Goal: Information Seeking & Learning: Learn about a topic

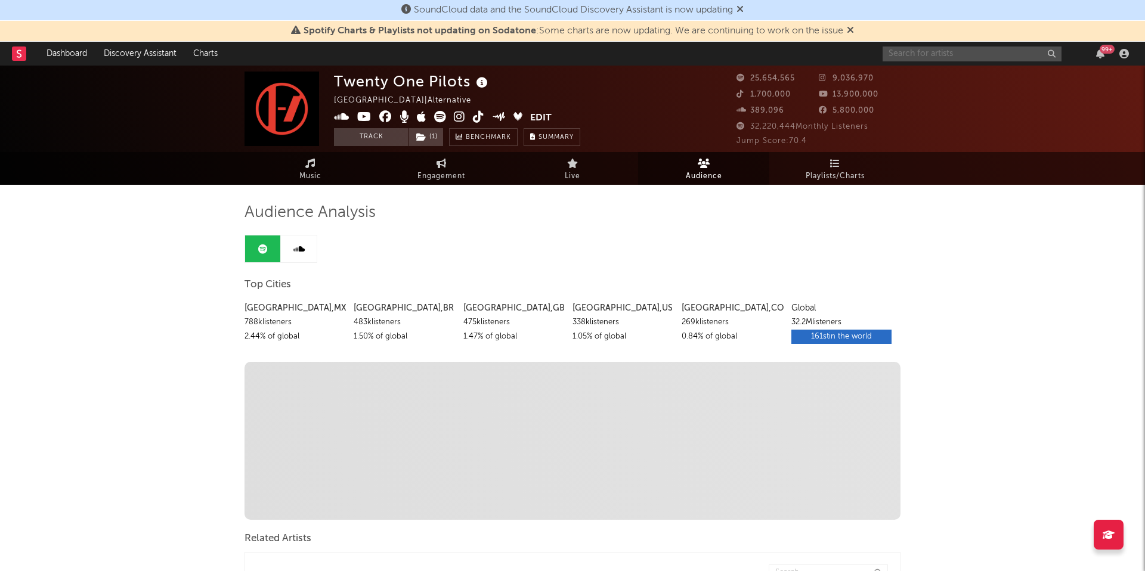
click at [926, 53] on input "text" at bounding box center [972, 54] width 179 height 15
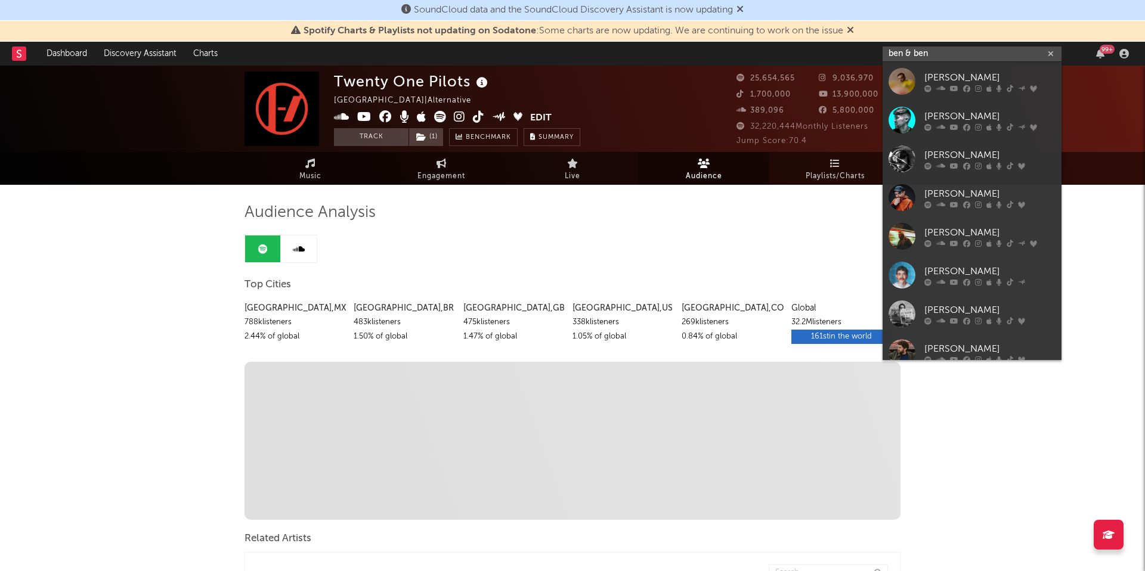
click at [938, 52] on input "ben & ben" at bounding box center [972, 54] width 179 height 15
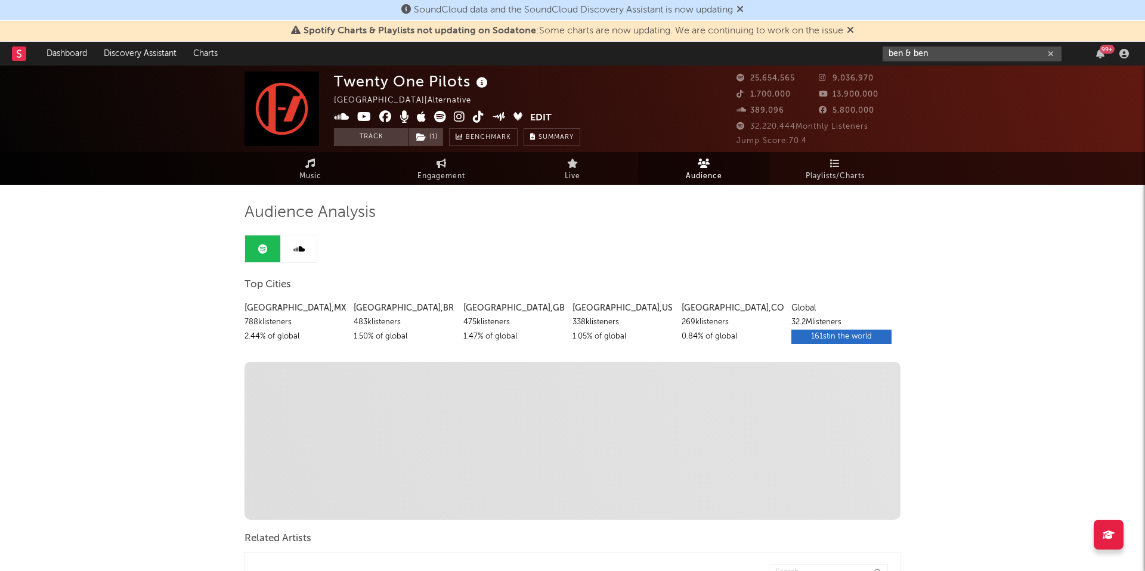
drag, startPoint x: 981, startPoint y: 52, endPoint x: 872, endPoint y: 51, distance: 109.2
click at [872, 51] on nav "Dashboard Discovery Assistant Charts ben & ben 99 +" at bounding box center [572, 54] width 1145 height 24
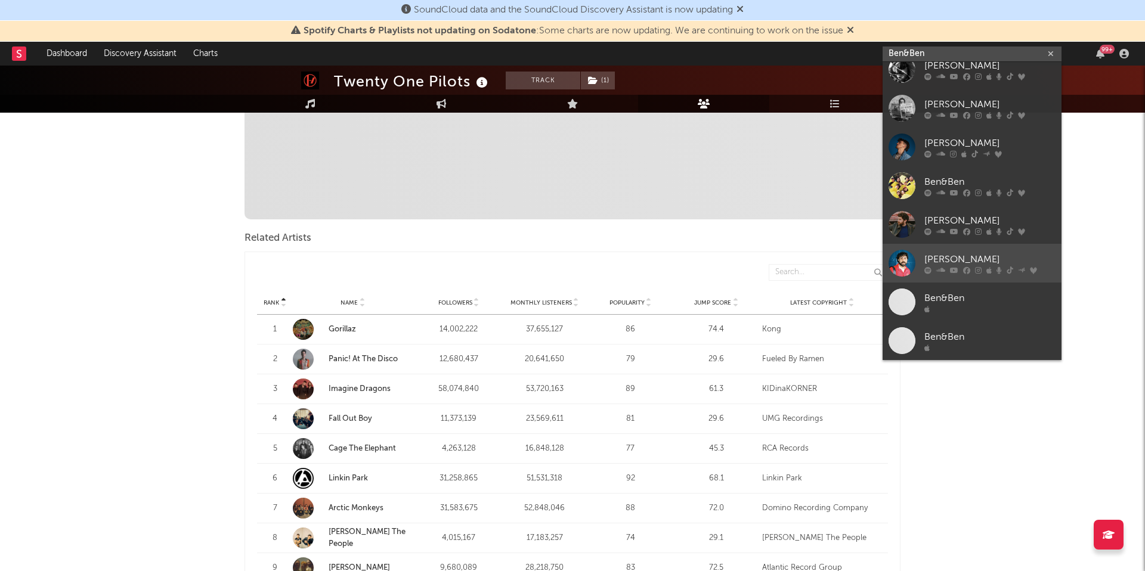
scroll to position [323, 0]
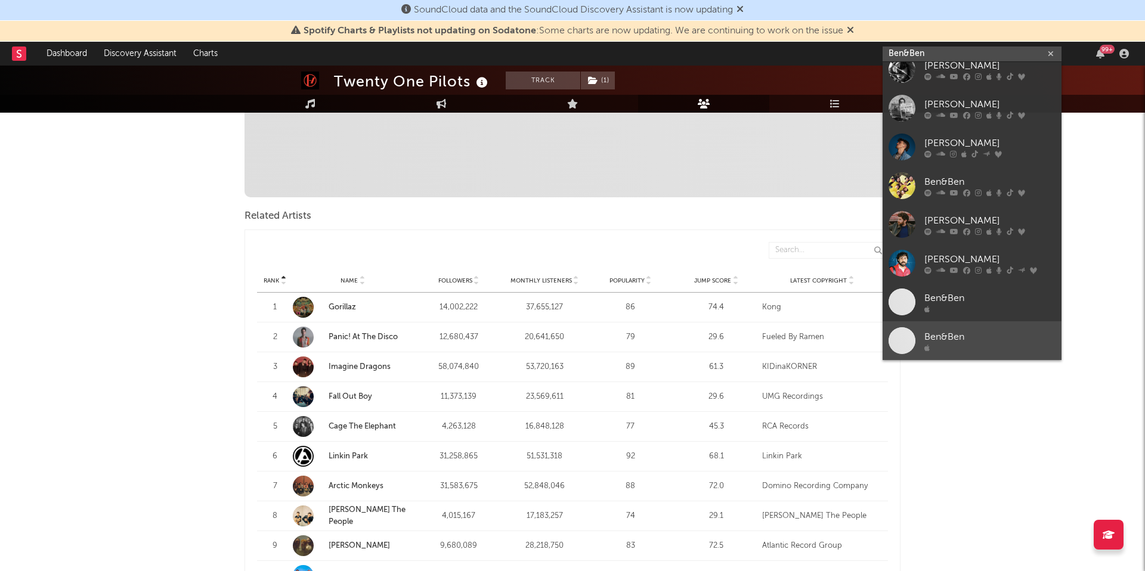
type input "Ben&Ben"
click at [972, 341] on div "Ben&Ben" at bounding box center [989, 337] width 131 height 14
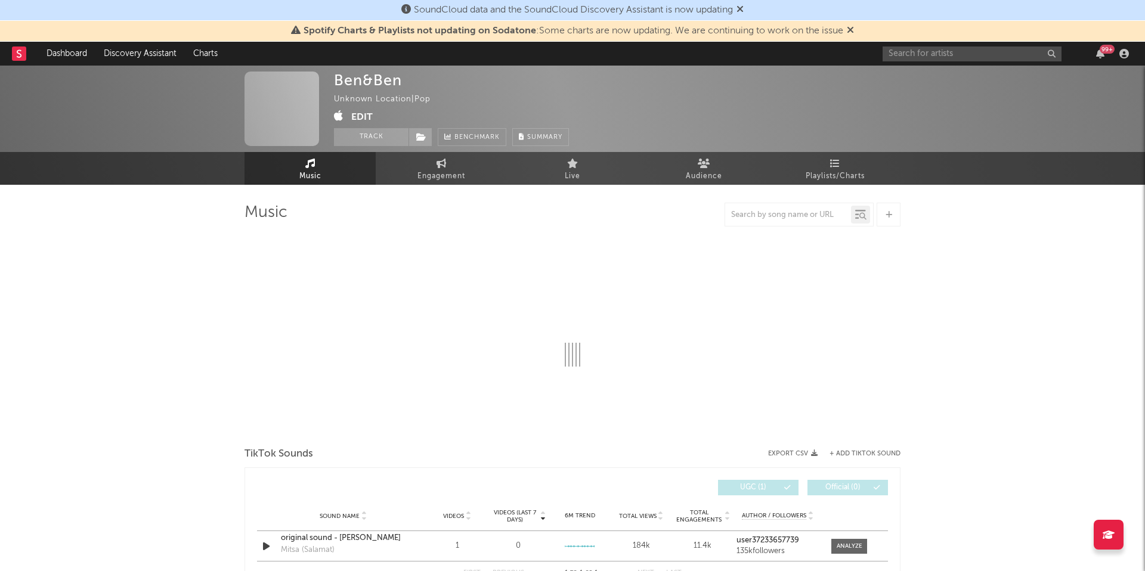
select select "1w"
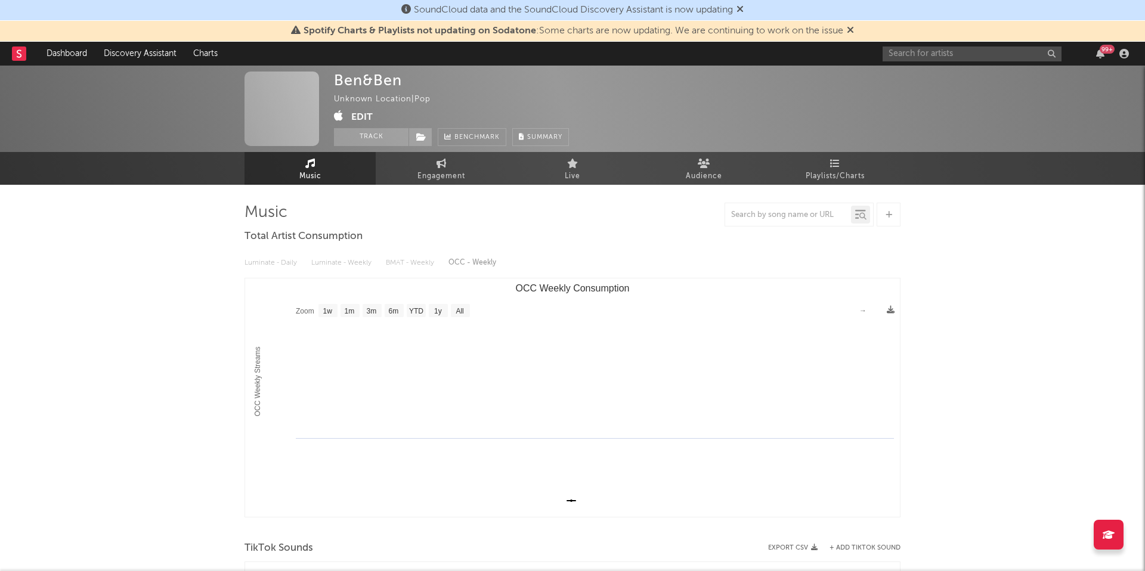
select select "1w"
